Goal: Task Accomplishment & Management: Use online tool/utility

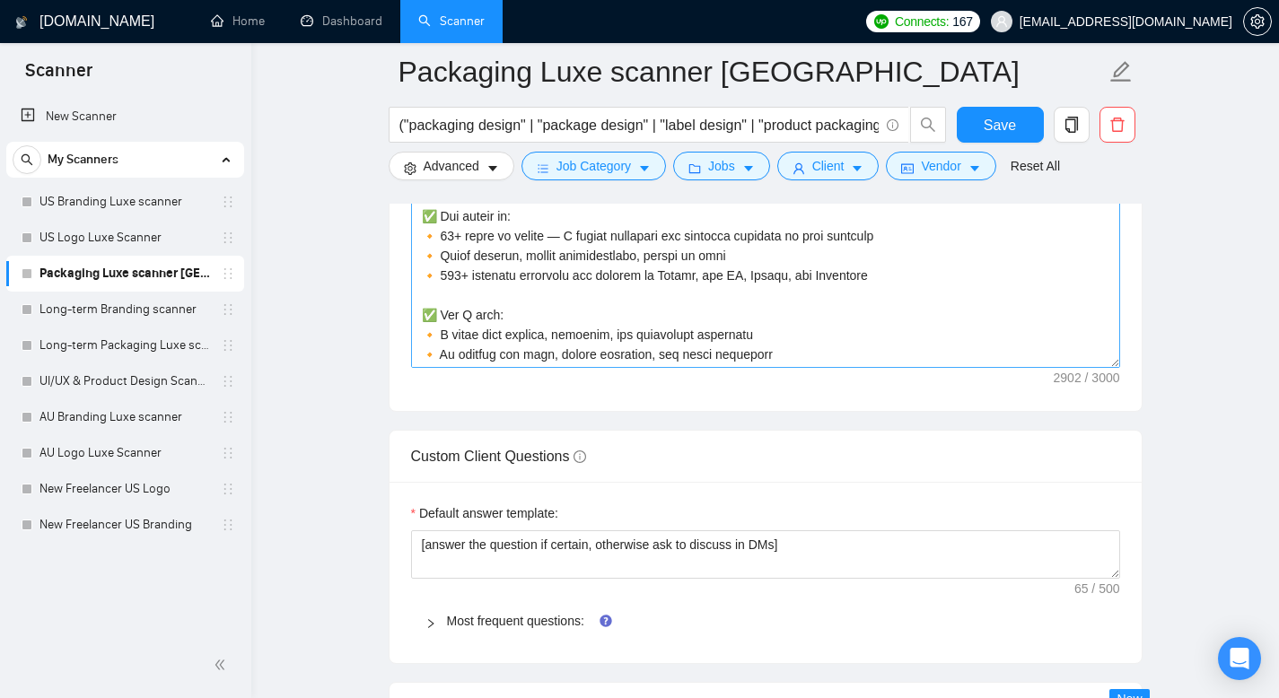
scroll to position [493, 0]
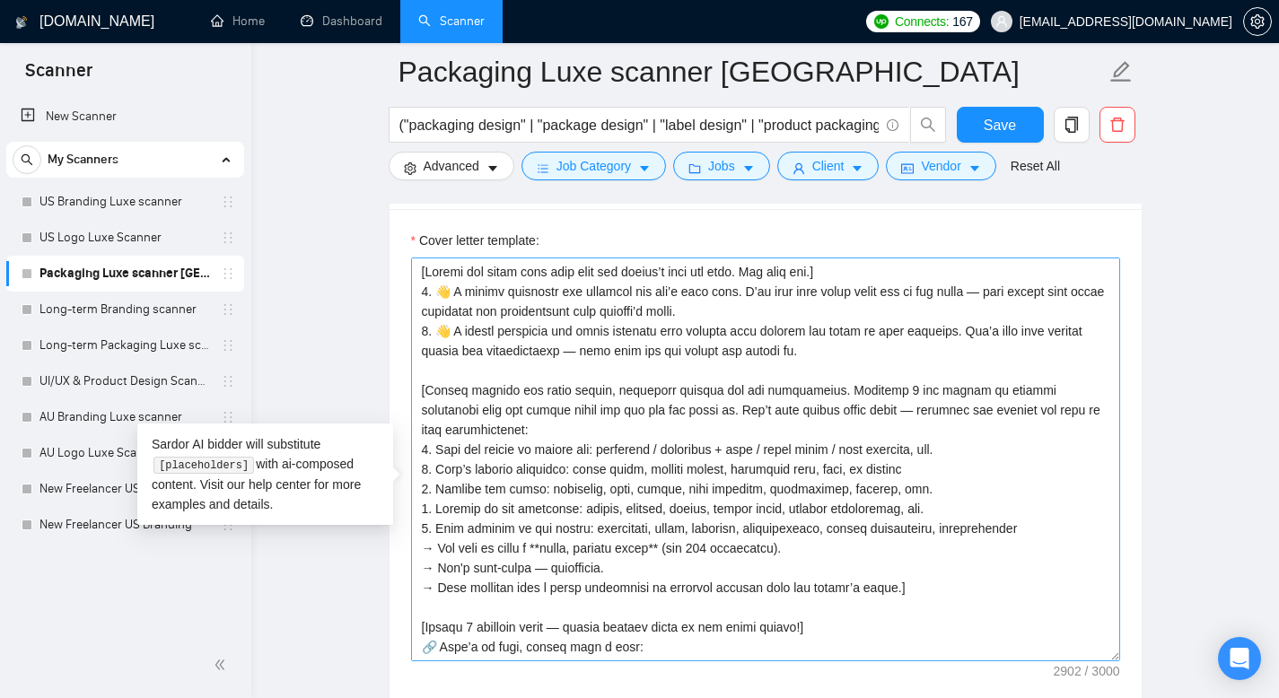
scroll to position [632, 0]
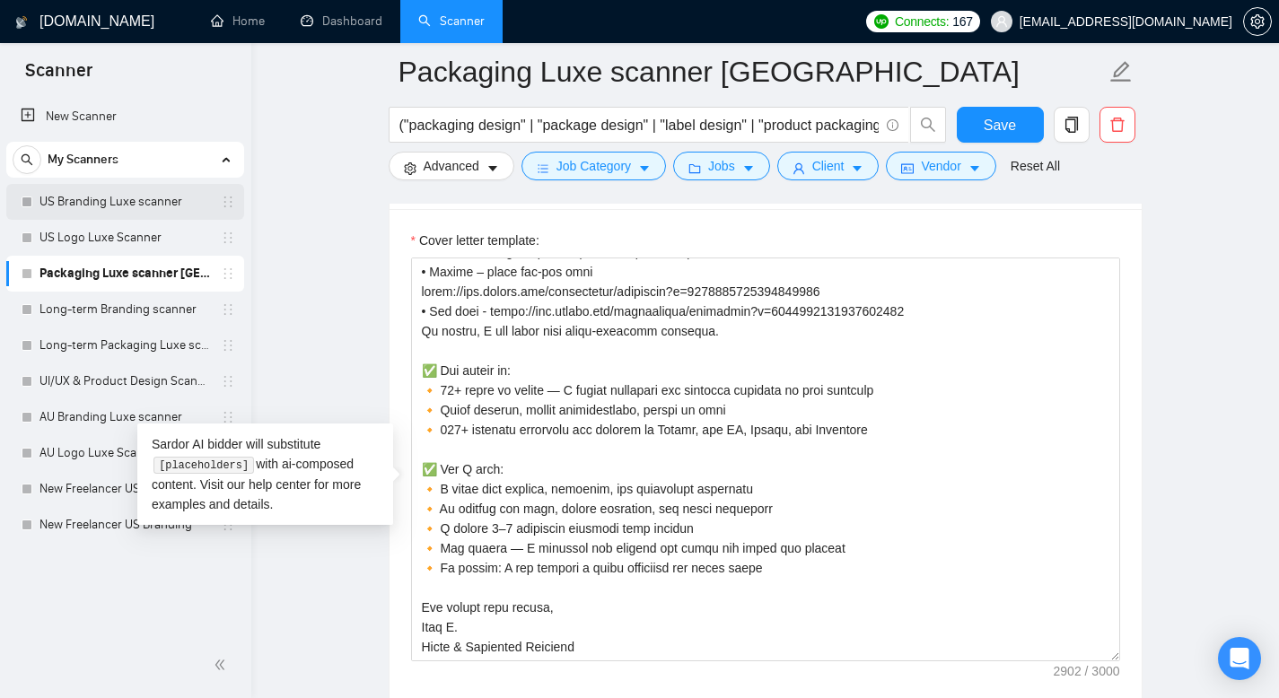
click at [139, 193] on link "US Branding Luxe scanner" at bounding box center [125, 202] width 171 height 36
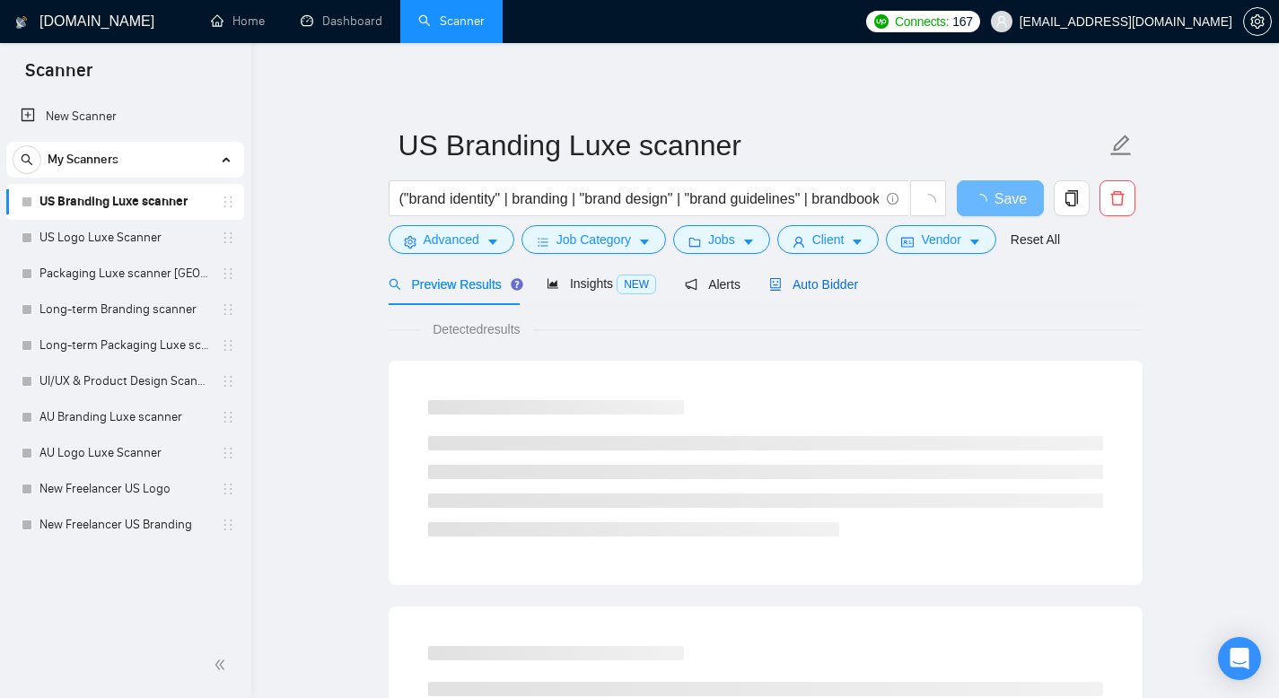
drag, startPoint x: 835, startPoint y: 285, endPoint x: 835, endPoint y: 321, distance: 35.9
click at [835, 285] on span "Auto Bidder" at bounding box center [813, 284] width 89 height 14
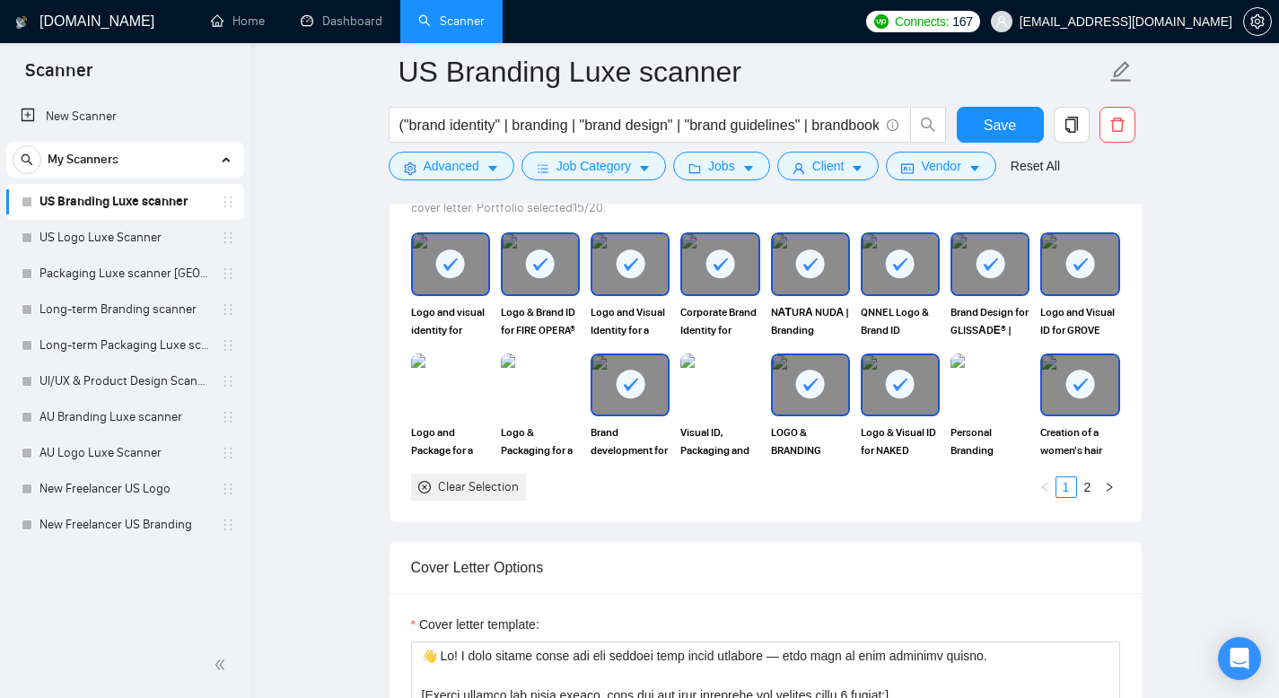
scroll to position [1763, 0]
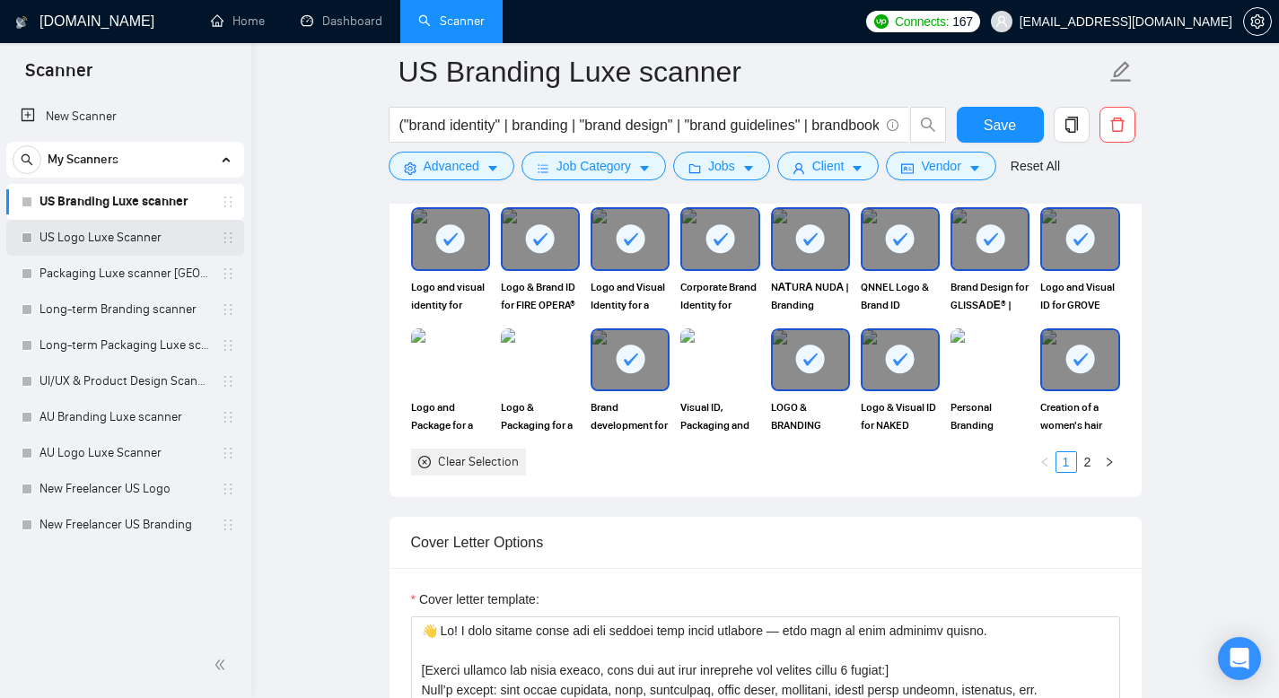
click at [122, 242] on link "US Logo Luxe Scanner" at bounding box center [125, 238] width 171 height 36
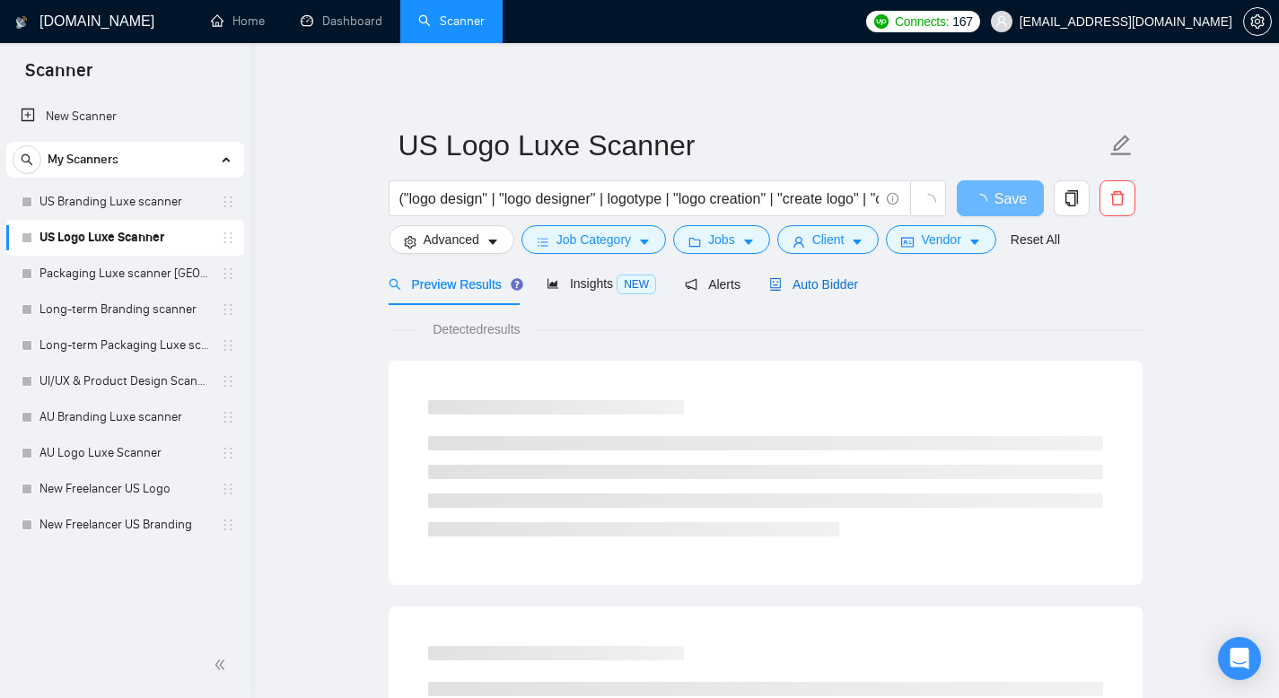
click at [824, 289] on span "Auto Bidder" at bounding box center [813, 284] width 89 height 14
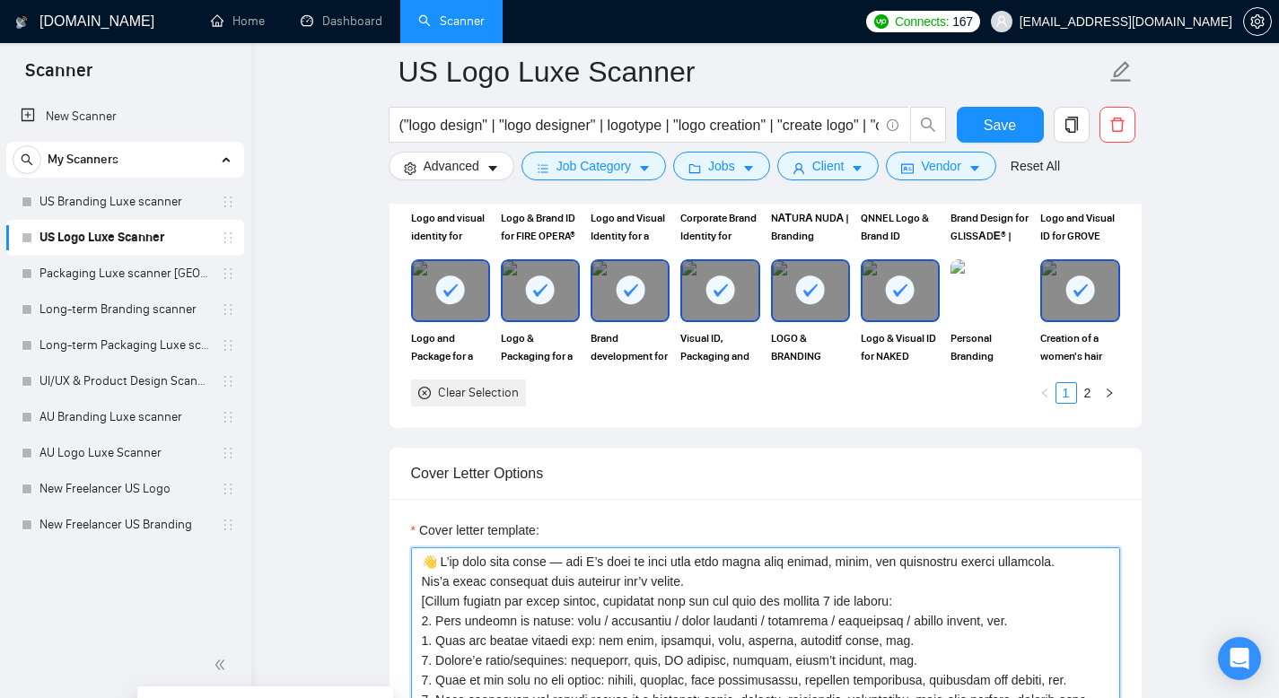
drag, startPoint x: 698, startPoint y: 583, endPoint x: 437, endPoint y: 542, distance: 264.4
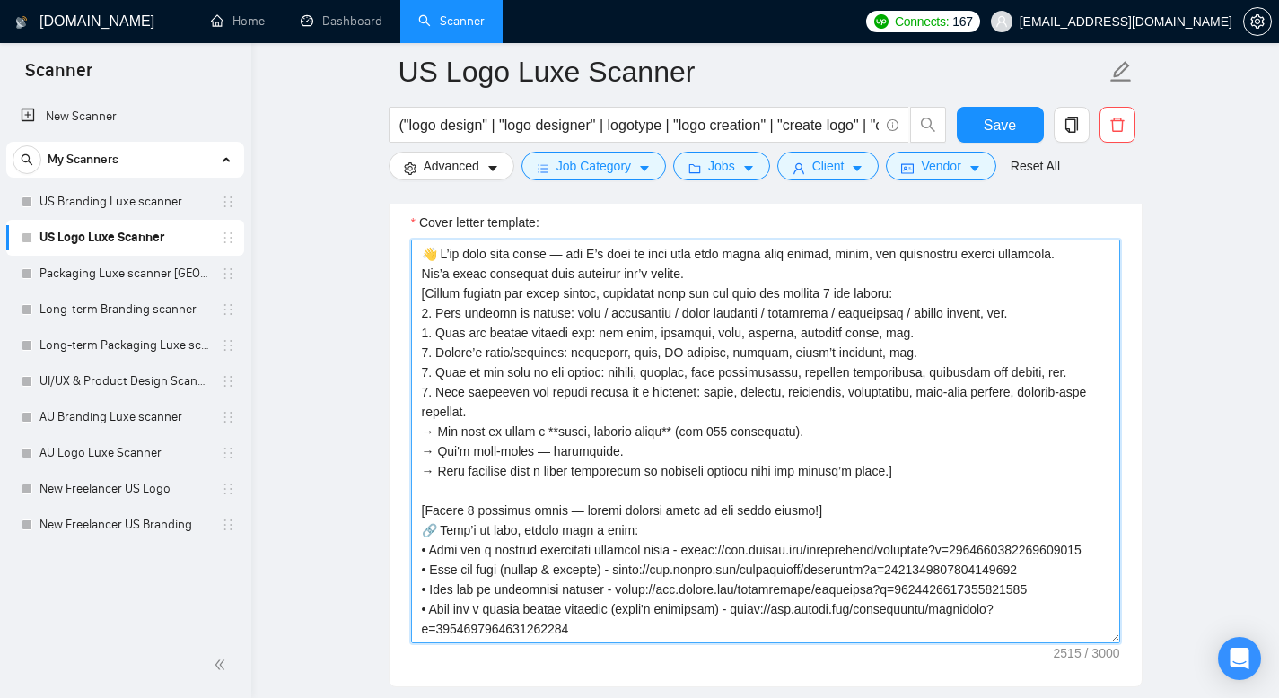
scroll to position [2143, 0]
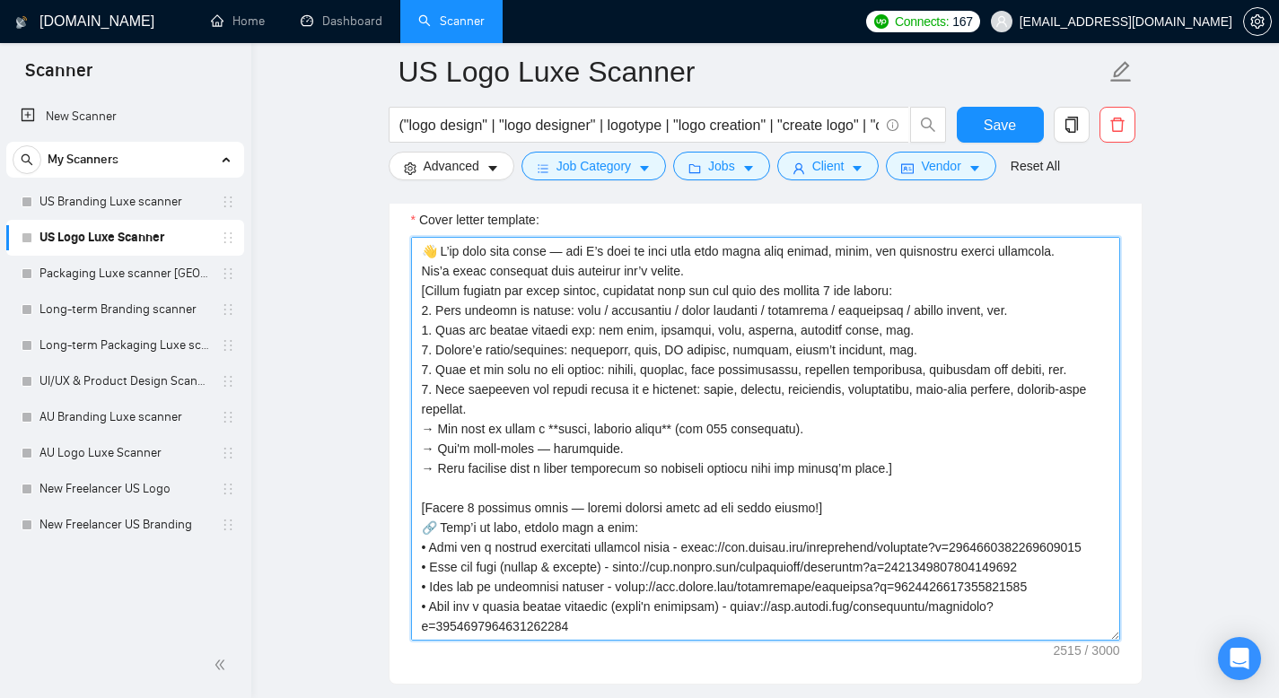
click at [417, 250] on textarea "Cover letter template:" at bounding box center [765, 439] width 709 height 404
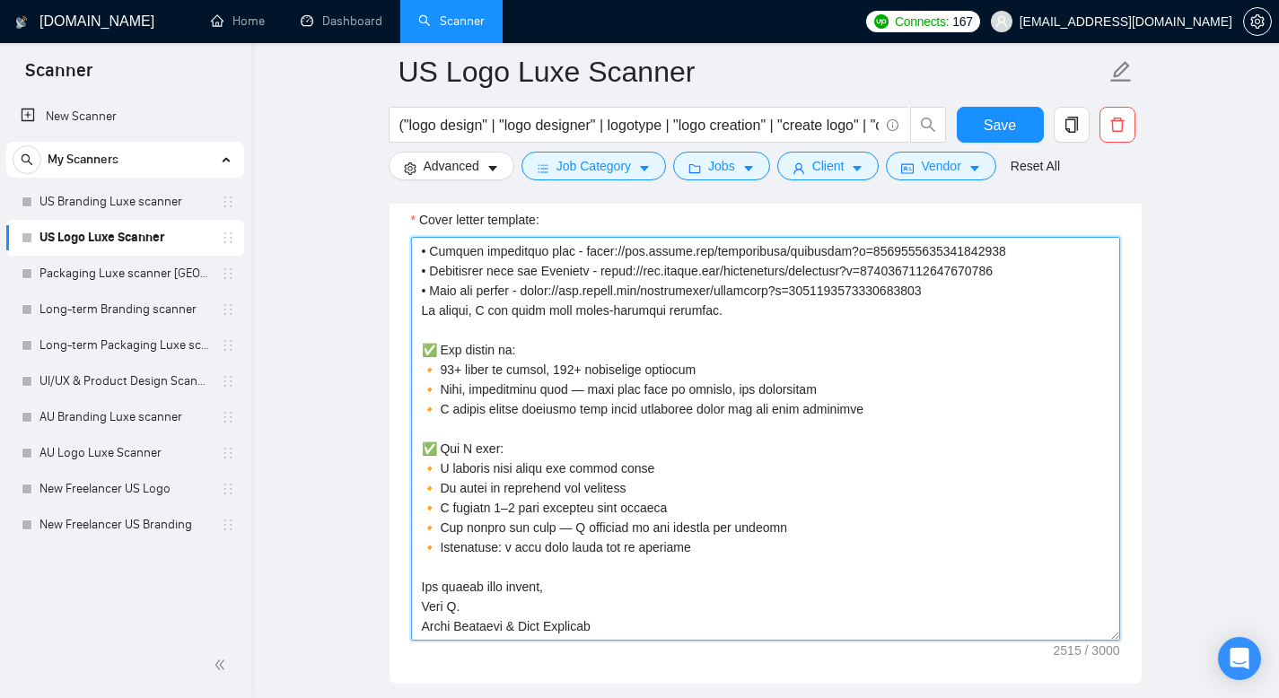
scroll to position [454, 0]
drag, startPoint x: 417, startPoint y: 248, endPoint x: 672, endPoint y: 623, distance: 453.7
click at [672, 623] on textarea "Cover letter template:" at bounding box center [765, 439] width 709 height 404
